Goal: Task Accomplishment & Management: Complete application form

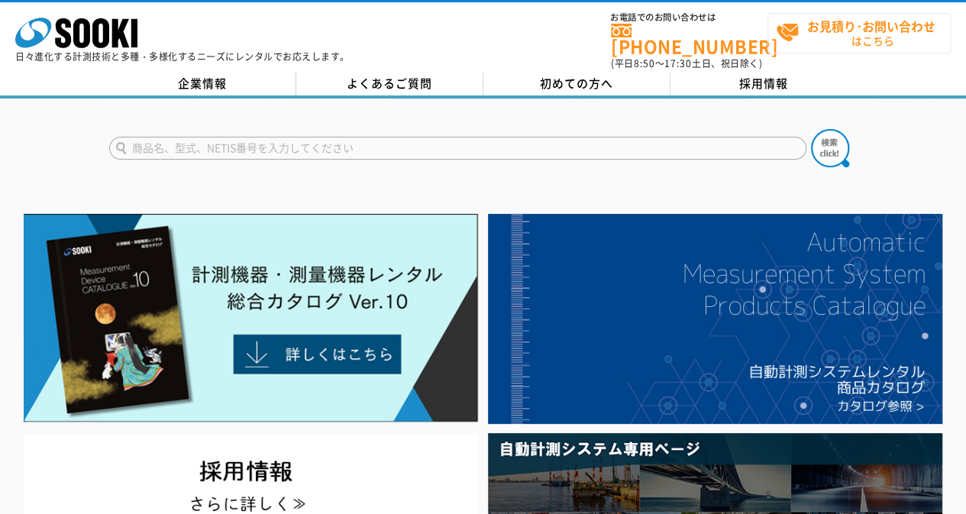
click at [815, 33] on strong "お見積り･お問い合わせ" at bounding box center [871, 26] width 128 height 18
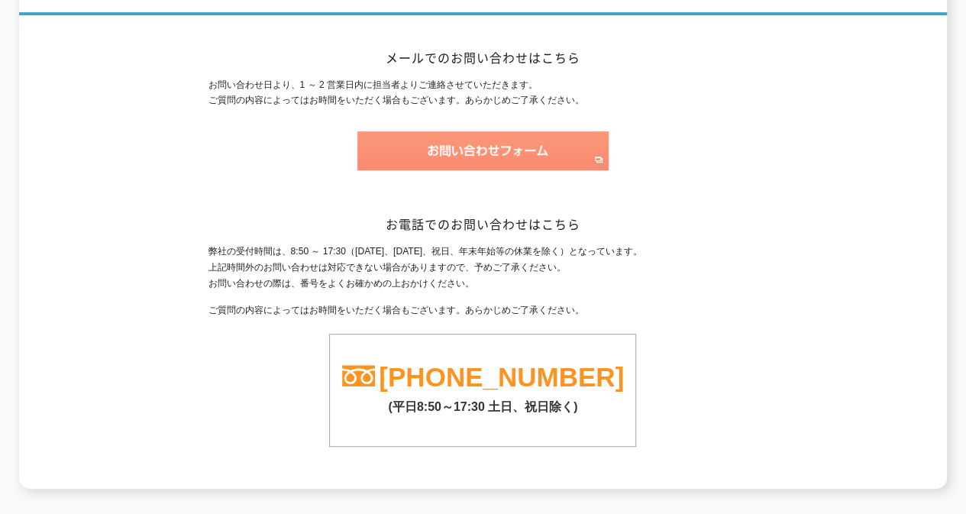
click at [491, 137] on img at bounding box center [482, 150] width 251 height 39
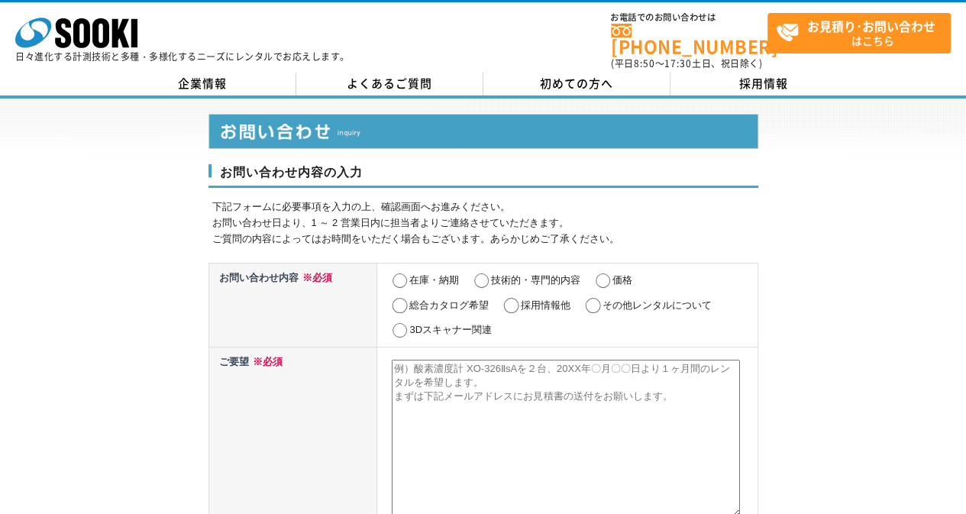
drag, startPoint x: 667, startPoint y: 296, endPoint x: 648, endPoint y: 300, distance: 19.5
click at [666, 299] on label "その他レンタルについて" at bounding box center [656, 304] width 109 height 11
click at [602, 298] on input "その他レンタルについて" at bounding box center [592, 305] width 19 height 15
radio input "true"
click at [496, 401] on textarea at bounding box center [566, 438] width 348 height 157
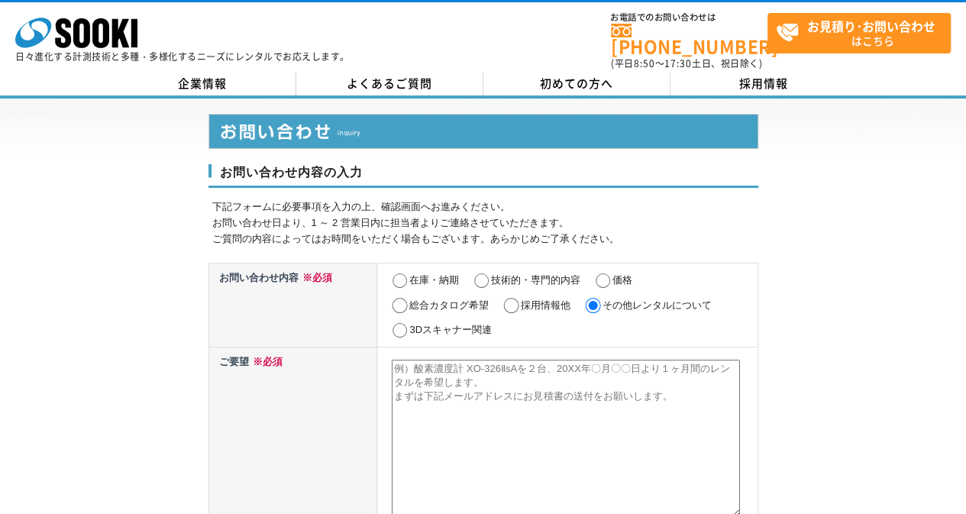
paste textarea ""株式会社ソーキ 山本 英樹様 スポーツ経験者人材で、採用課題を解決しませんか？ 突然のご連絡失礼いたします。 ゼロシード株式会社の林と申します。 〇こんなお…"
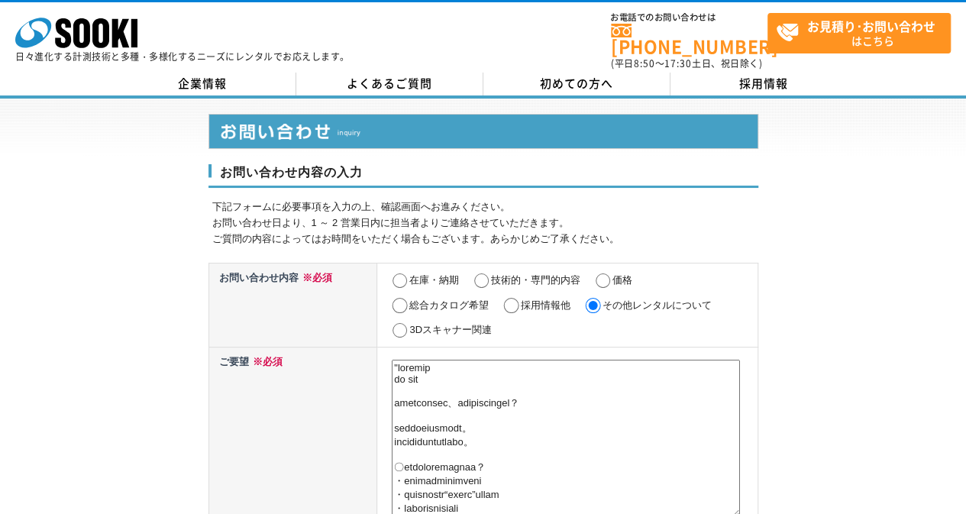
click at [400, 360] on textarea at bounding box center [566, 438] width 348 height 157
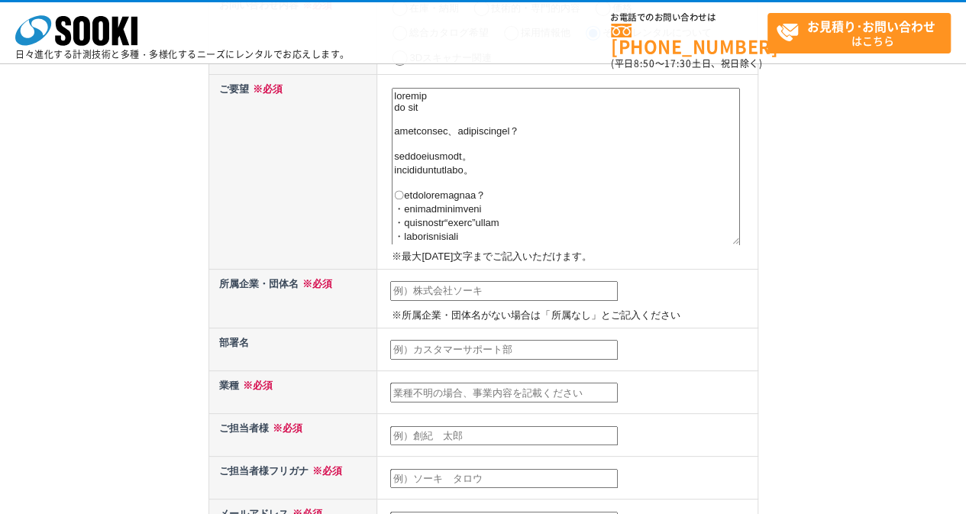
scroll to position [229, 0]
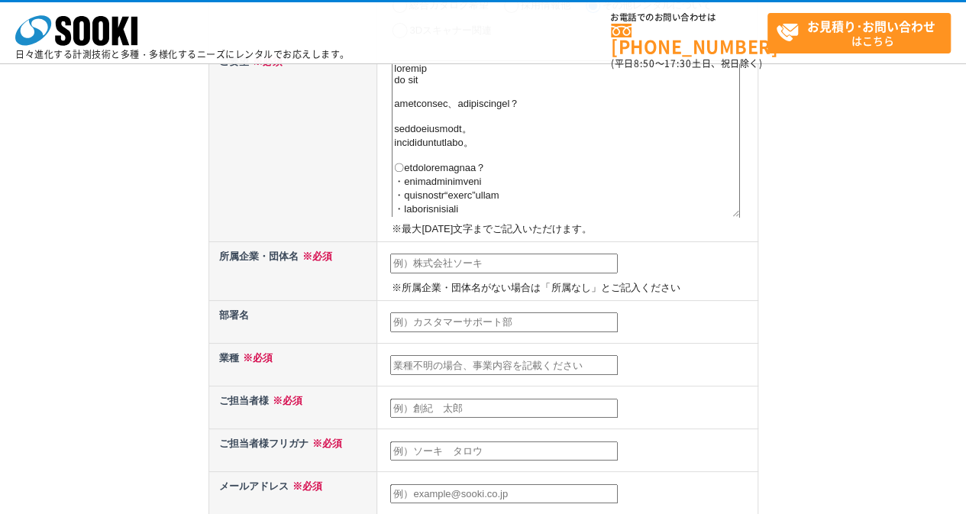
type textarea "株式会社ソーキ 山本 英樹様 スポーツ経験者人材で、採用課題を解決しませんか？ 突然のご連絡失礼いたします。 ゼロシード株式会社の林と申します。 〇こんなお悩…"
click at [461, 281] on p "※所属企業・団体名がない場合は「所属なし」とご記入ください" at bounding box center [573, 288] width 362 height 16
click at [465, 274] on td "※所属企業・団体名がない場合は「所属なし」とご記入ください" at bounding box center [567, 270] width 380 height 59
click at [467, 272] on td "※所属企業・団体名がない場合は「所属なし」とご記入ください" at bounding box center [567, 270] width 380 height 59
click at [472, 260] on input "text" at bounding box center [504, 264] width 228 height 20
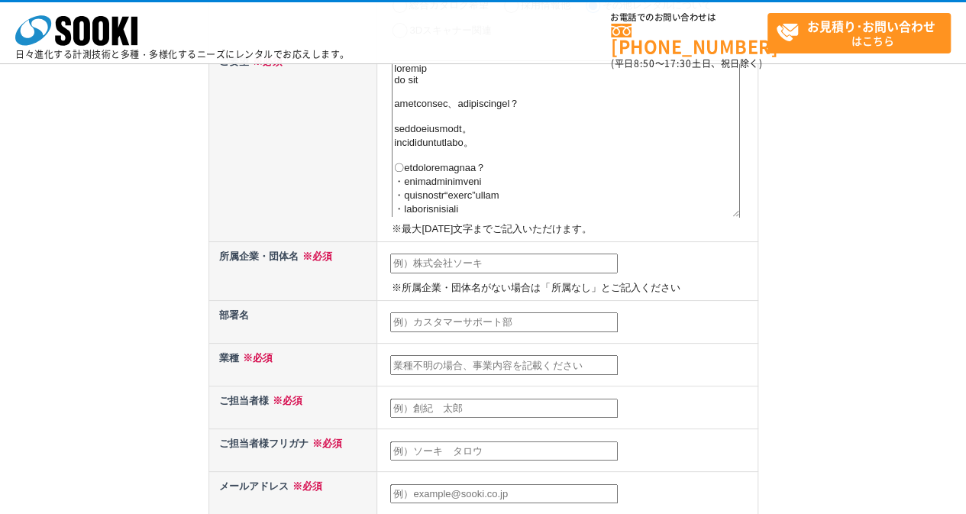
type input "ゼロシード株式会社"
type input "林周"
type input "hayashi@zeroxeed.co.jp"
type input "150"
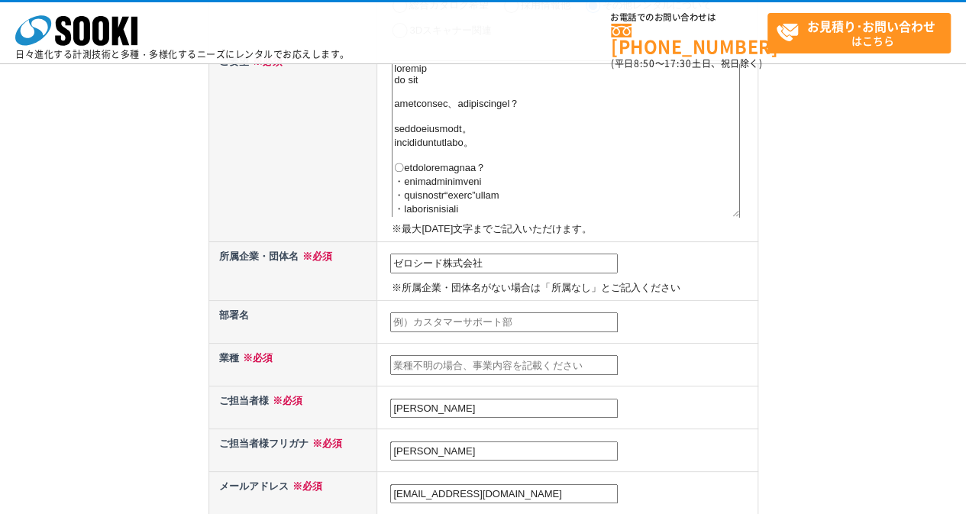
select select "13"
type input "東京都渋谷区桜丘31-14 4F"
click at [484, 357] on input "text" at bounding box center [504, 365] width 228 height 20
click at [438, 347] on td at bounding box center [567, 364] width 380 height 43
click at [444, 371] on input "text" at bounding box center [504, 365] width 228 height 20
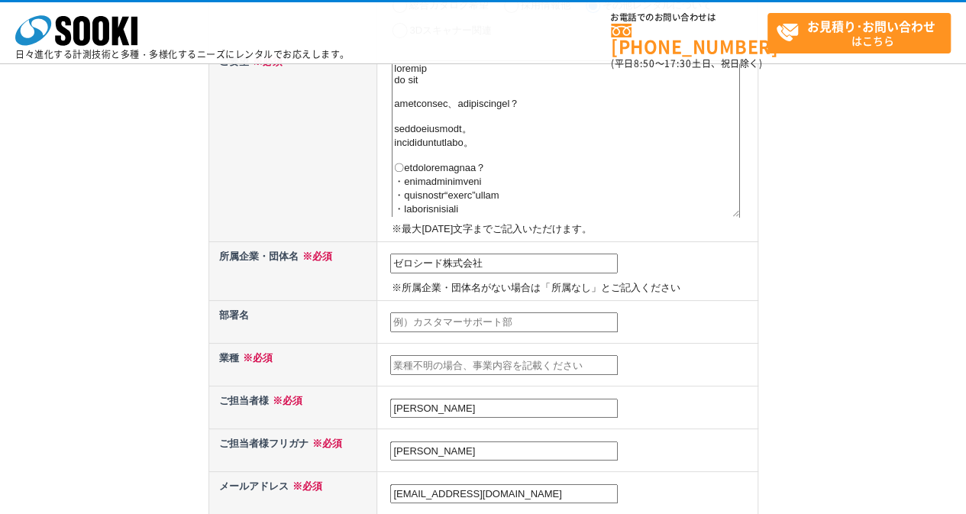
paste input "スポーツ転職エージェント"
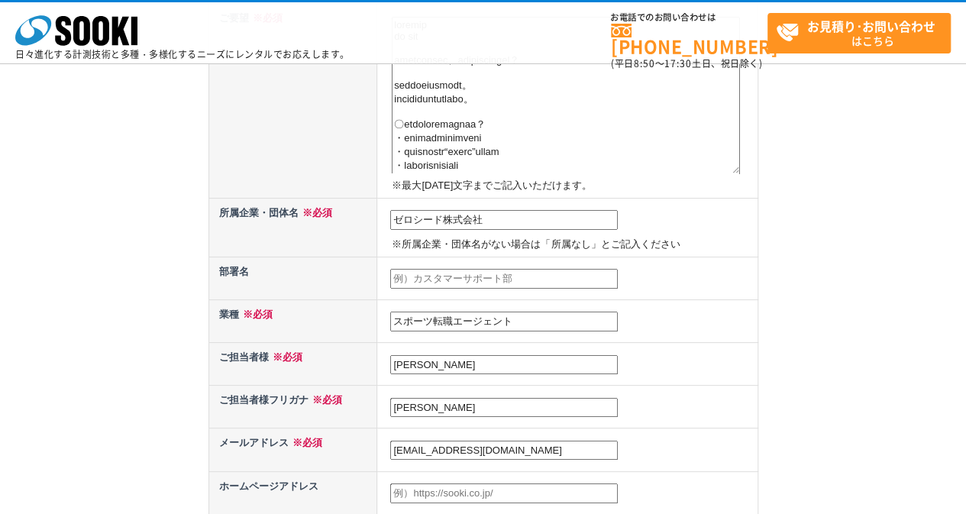
scroll to position [305, 0]
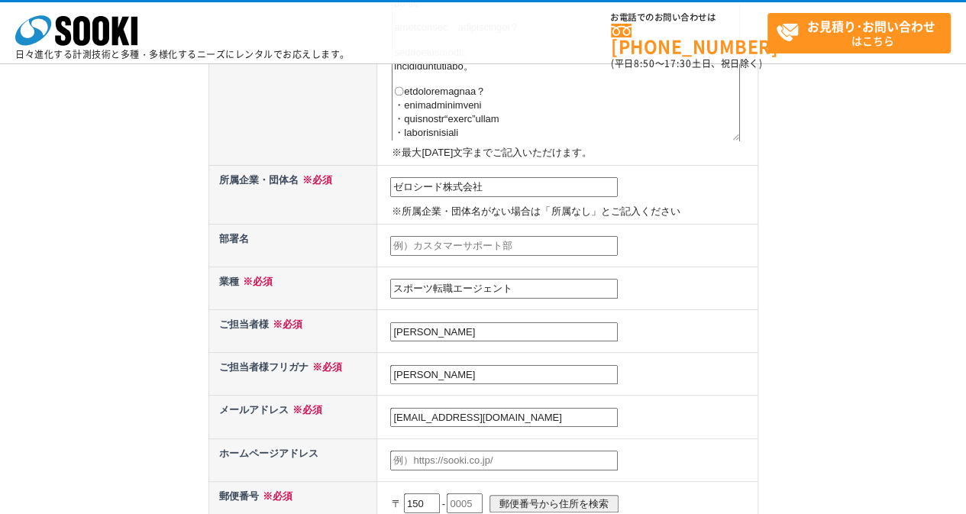
type input "スポーツ転職エージェント"
drag, startPoint x: 443, startPoint y: 375, endPoint x: 350, endPoint y: 381, distance: 93.4
click at [350, 381] on tr "ご担当者様フリガナ ※必須 林周" at bounding box center [482, 374] width 549 height 43
type input "ハヤシアマネ"
click at [304, 396] on th "メールアドレス ※必須" at bounding box center [292, 417] width 169 height 43
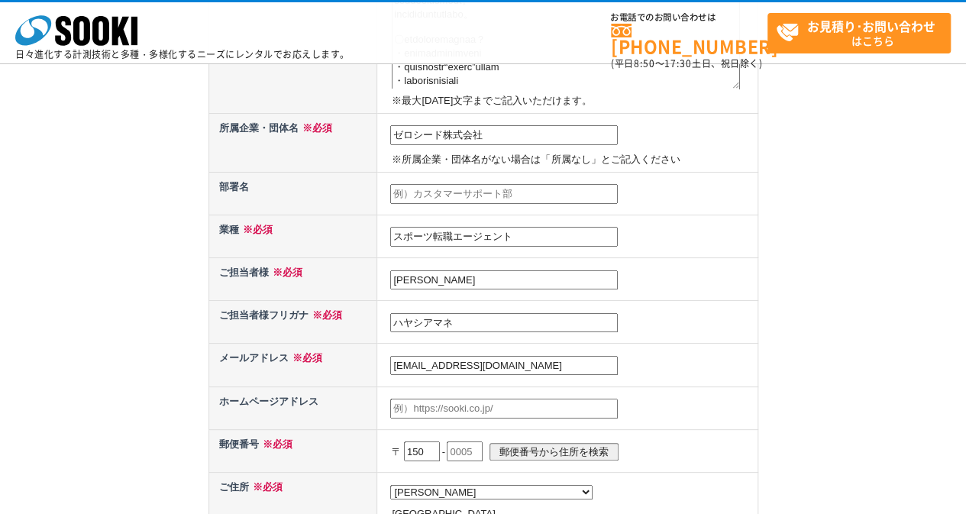
scroll to position [382, 0]
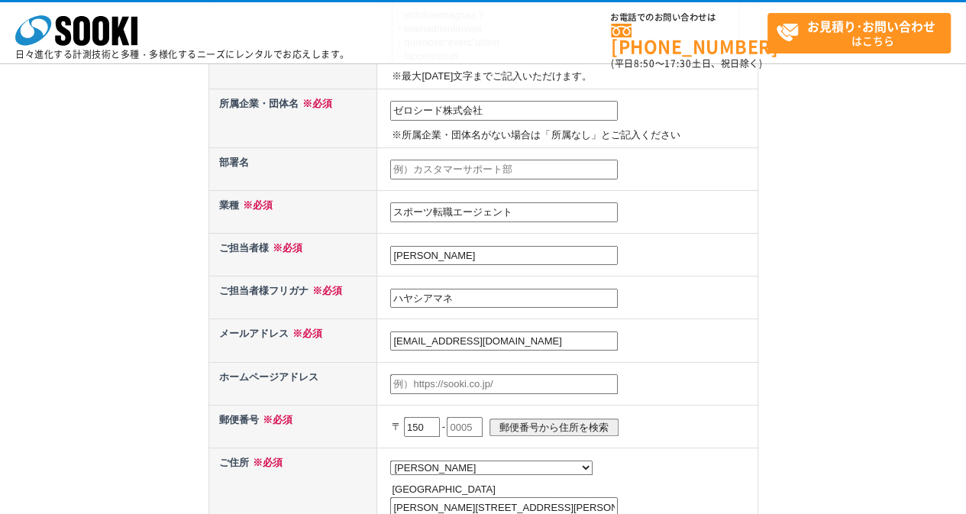
click at [470, 428] on input "text" at bounding box center [465, 427] width 36 height 20
click at [473, 424] on input "0031" at bounding box center [465, 427] width 36 height 20
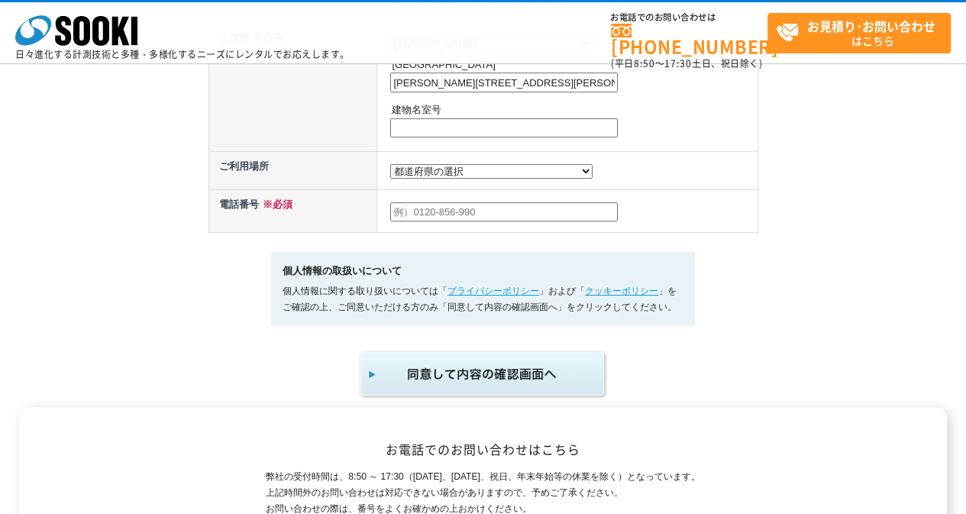
scroll to position [916, 0]
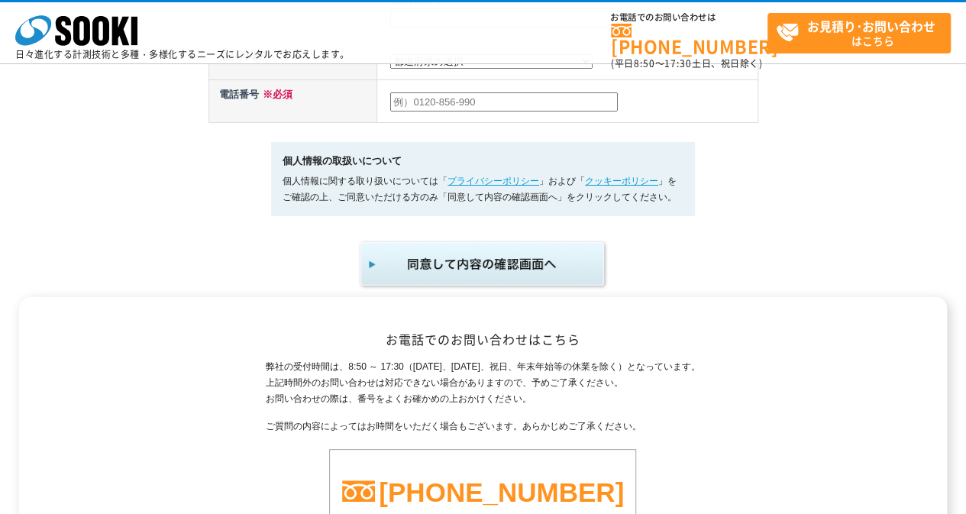
type input "0031"
click at [449, 118] on td at bounding box center [567, 100] width 380 height 43
click at [452, 108] on input "text" at bounding box center [504, 102] width 228 height 20
type input "0364169317"
select select "13"
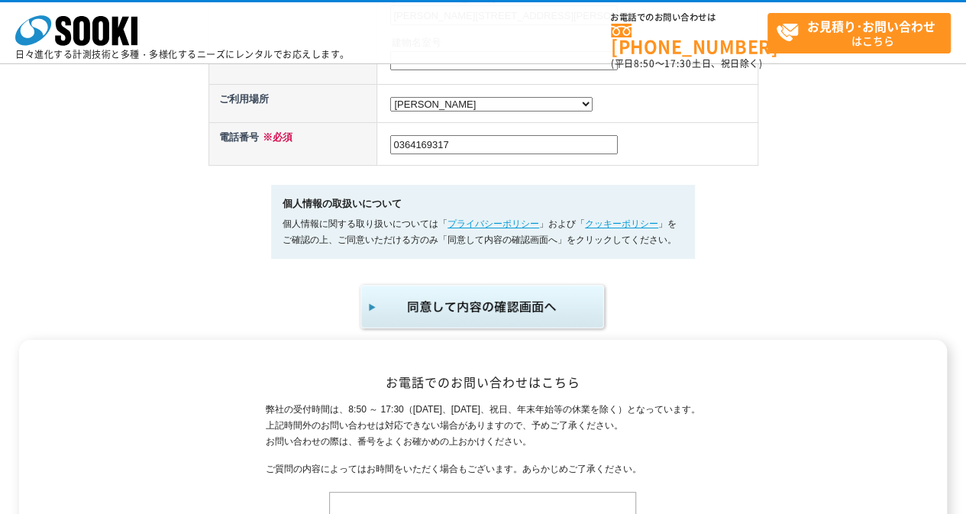
scroll to position [840, 0]
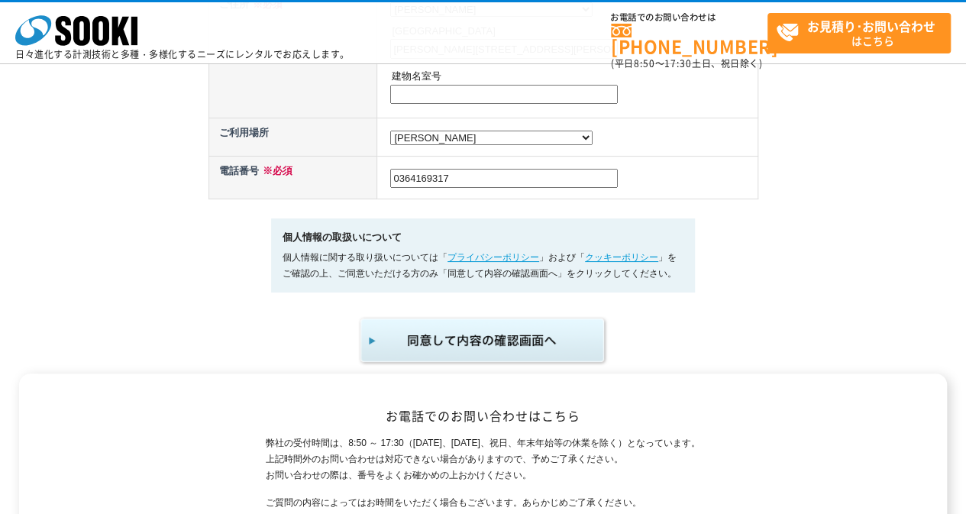
click at [477, 339] on img "submit" at bounding box center [483, 340] width 250 height 50
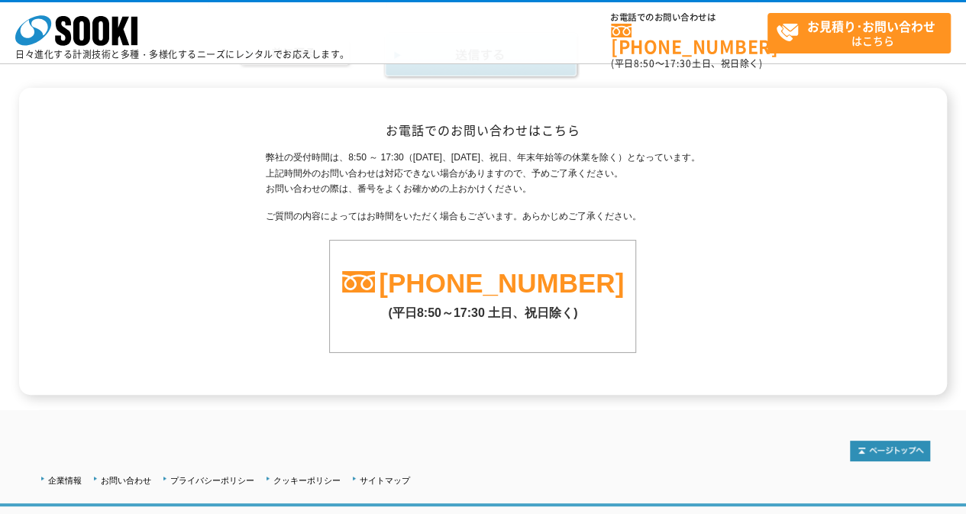
scroll to position [1133, 0]
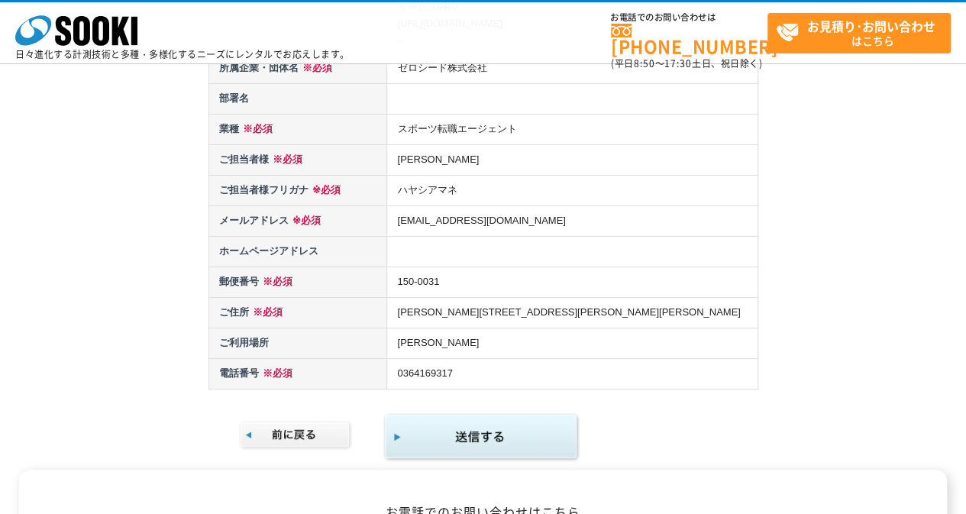
click at [502, 415] on img "submit" at bounding box center [481, 437] width 196 height 50
